Goal: Information Seeking & Learning: Learn about a topic

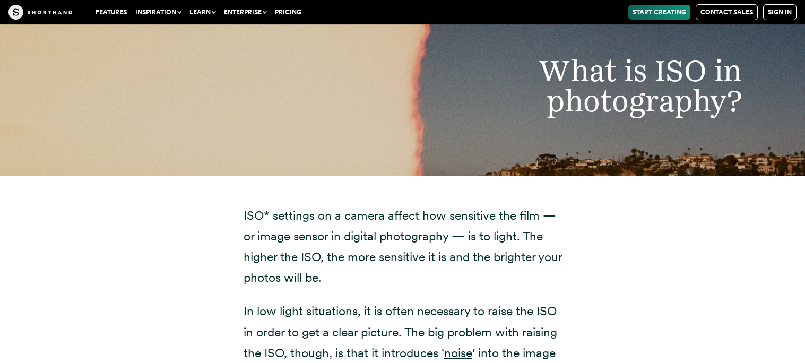
scroll to position [1171, 0]
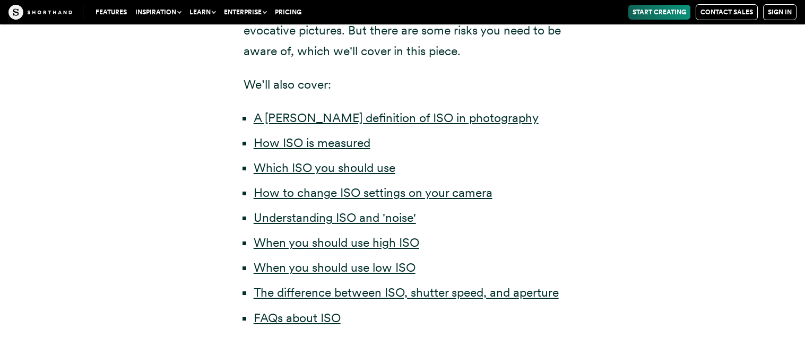
scroll to position [547, 0]
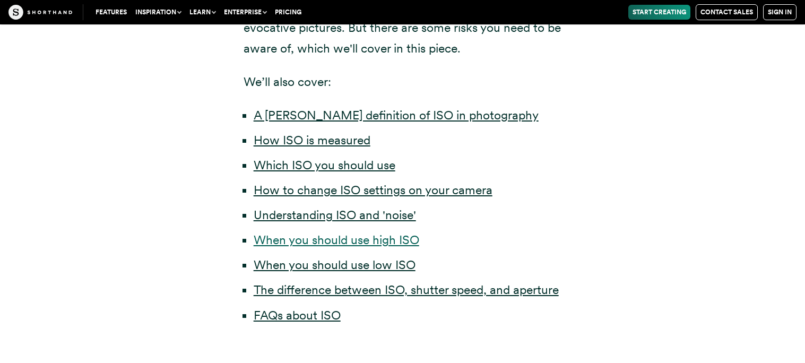
click at [397, 239] on link "When you should use high ISO" at bounding box center [337, 240] width 166 height 15
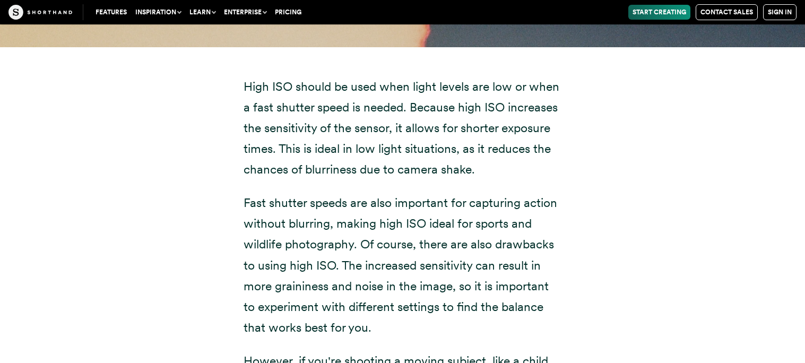
scroll to position [5500, 0]
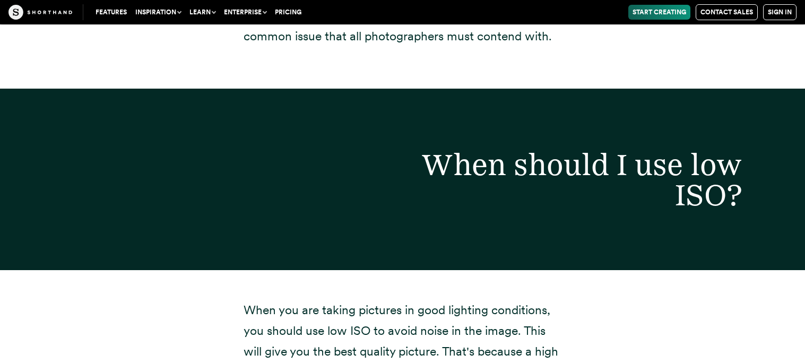
scroll to position [546, 0]
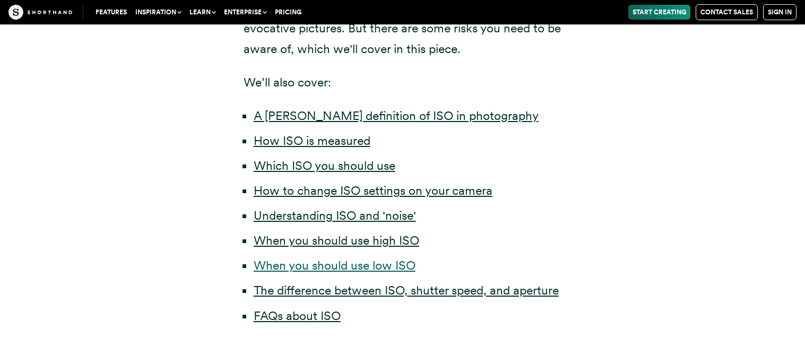
click at [306, 265] on link "When you should use low ISO" at bounding box center [335, 265] width 162 height 15
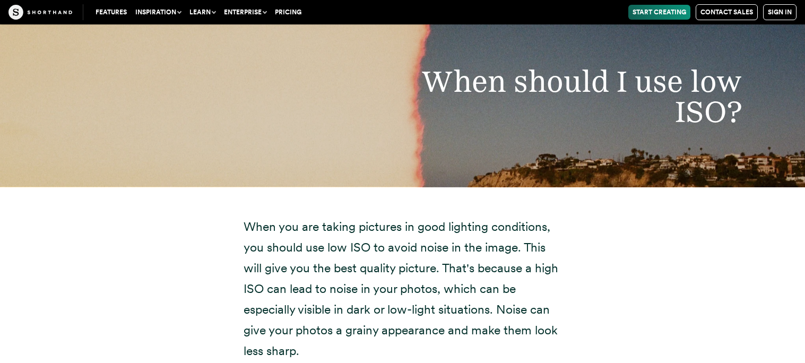
scroll to position [4503, 0]
